Goal: Information Seeking & Learning: Learn about a topic

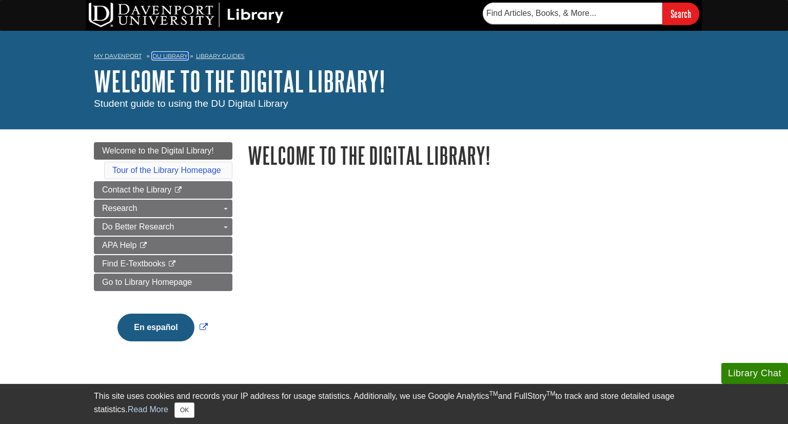
click at [173, 57] on link "DU Library" at bounding box center [169, 55] width 35 height 7
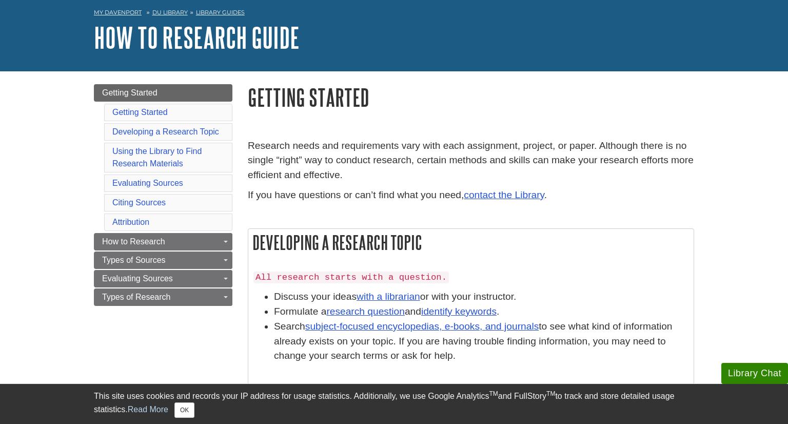
scroll to position [43, 0]
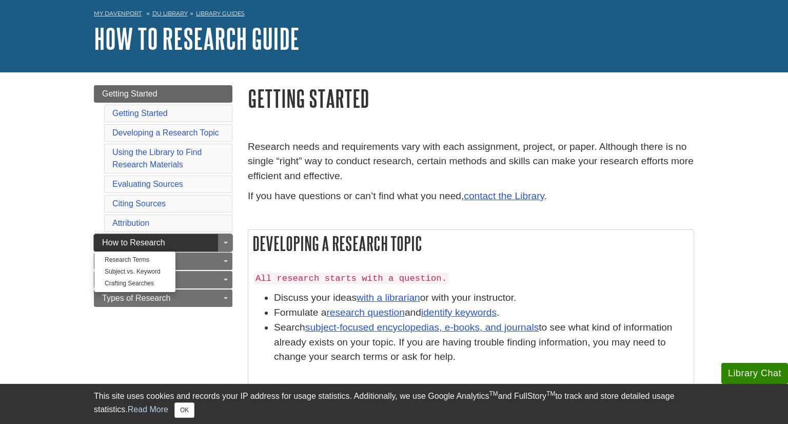
click at [190, 246] on link "How to Research" at bounding box center [163, 242] width 139 height 17
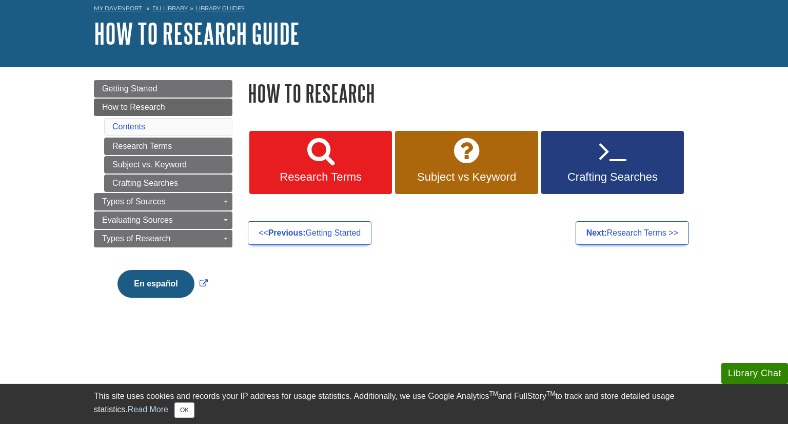
scroll to position [49, 0]
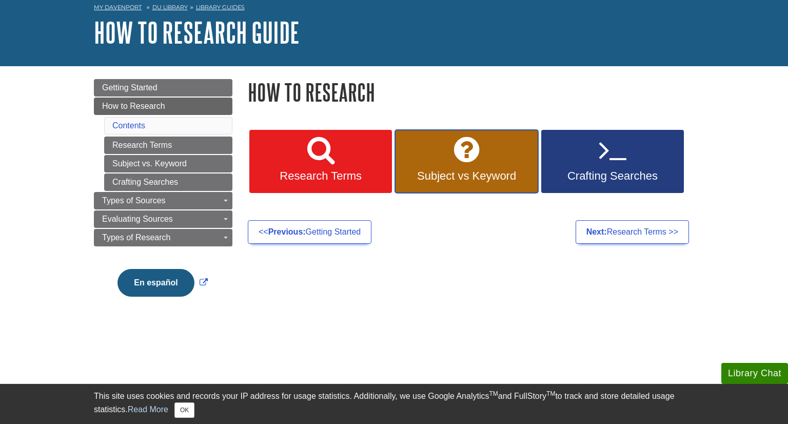
click at [452, 156] on link "Subject vs Keyword" at bounding box center [466, 162] width 143 height 64
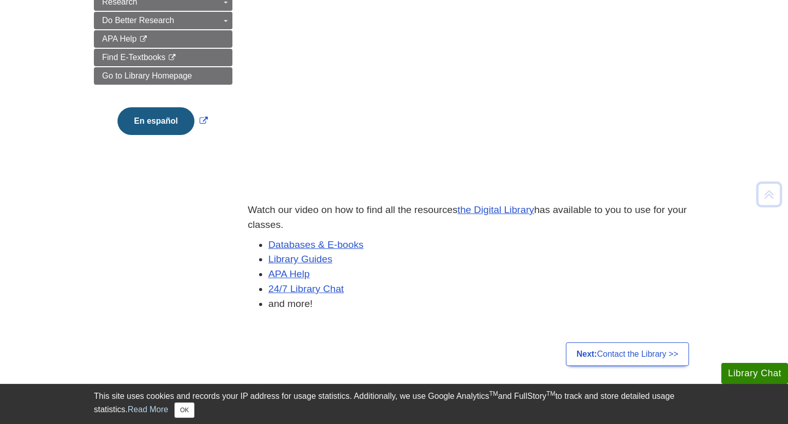
scroll to position [208, 0]
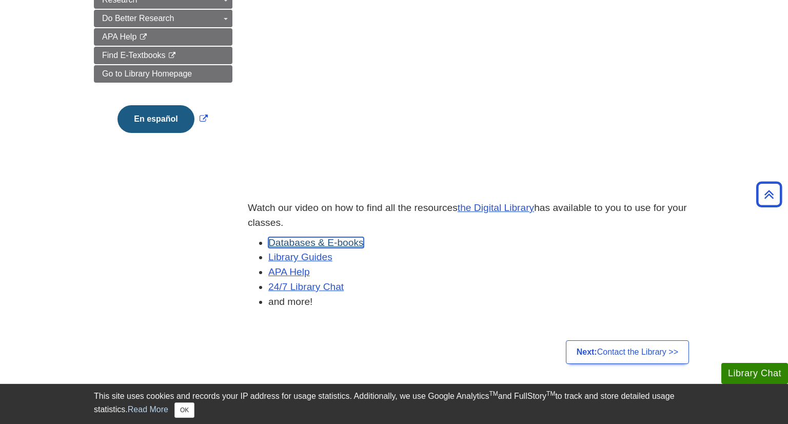
click at [353, 241] on link "Databases & E-books" at bounding box center [315, 242] width 95 height 11
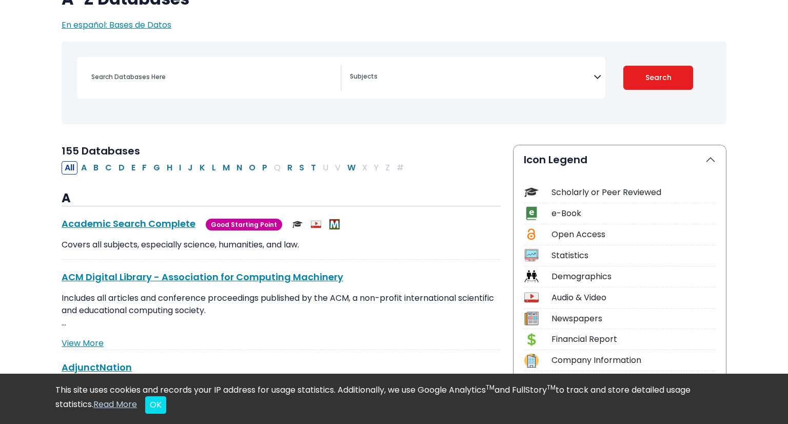
scroll to position [104, 0]
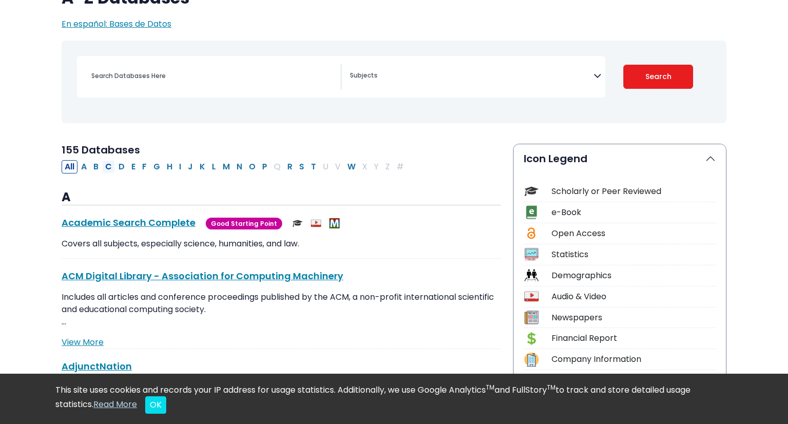
click at [109, 168] on button "C" at bounding box center [108, 166] width 13 height 13
select select "Database Subject Filter"
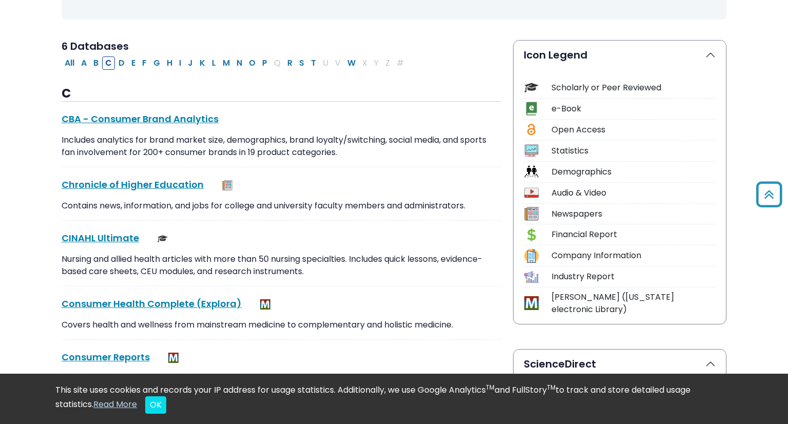
scroll to position [246, 0]
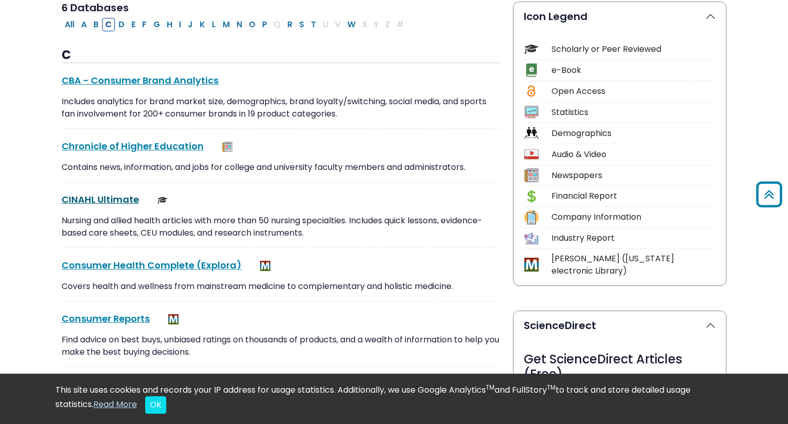
click at [117, 201] on link "CINAHL Ultimate This link opens in a new window" at bounding box center [101, 199] width 78 height 13
